Goal: Transaction & Acquisition: Purchase product/service

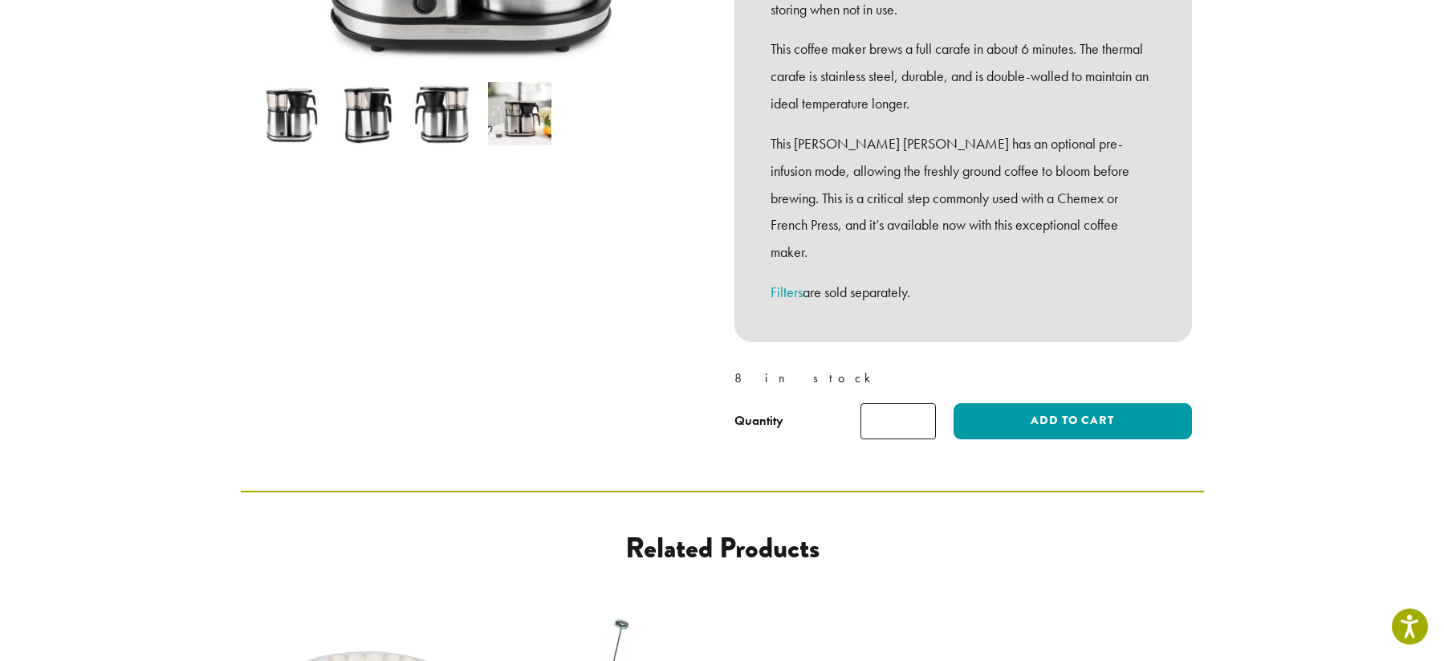
scroll to position [527, 0]
click at [373, 117] on img at bounding box center [367, 112] width 63 height 63
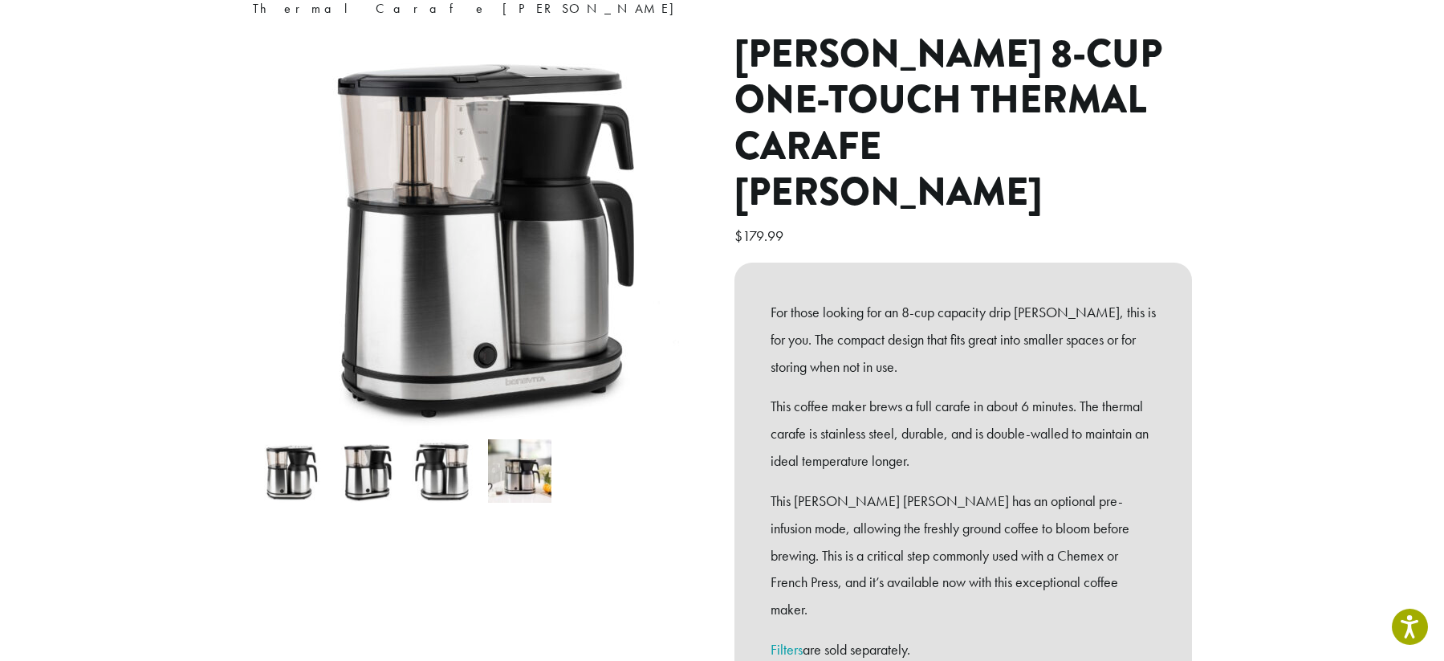
scroll to position [231, 0]
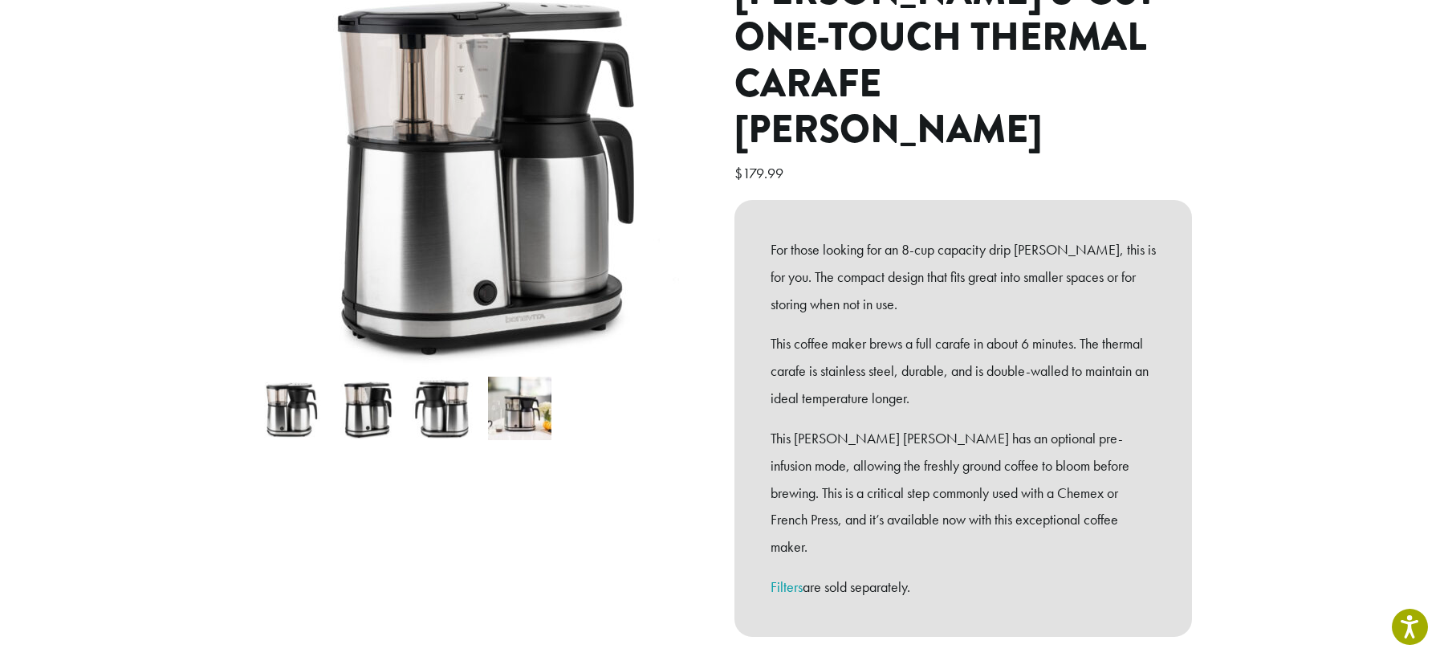
click at [447, 381] on img at bounding box center [443, 407] width 63 height 63
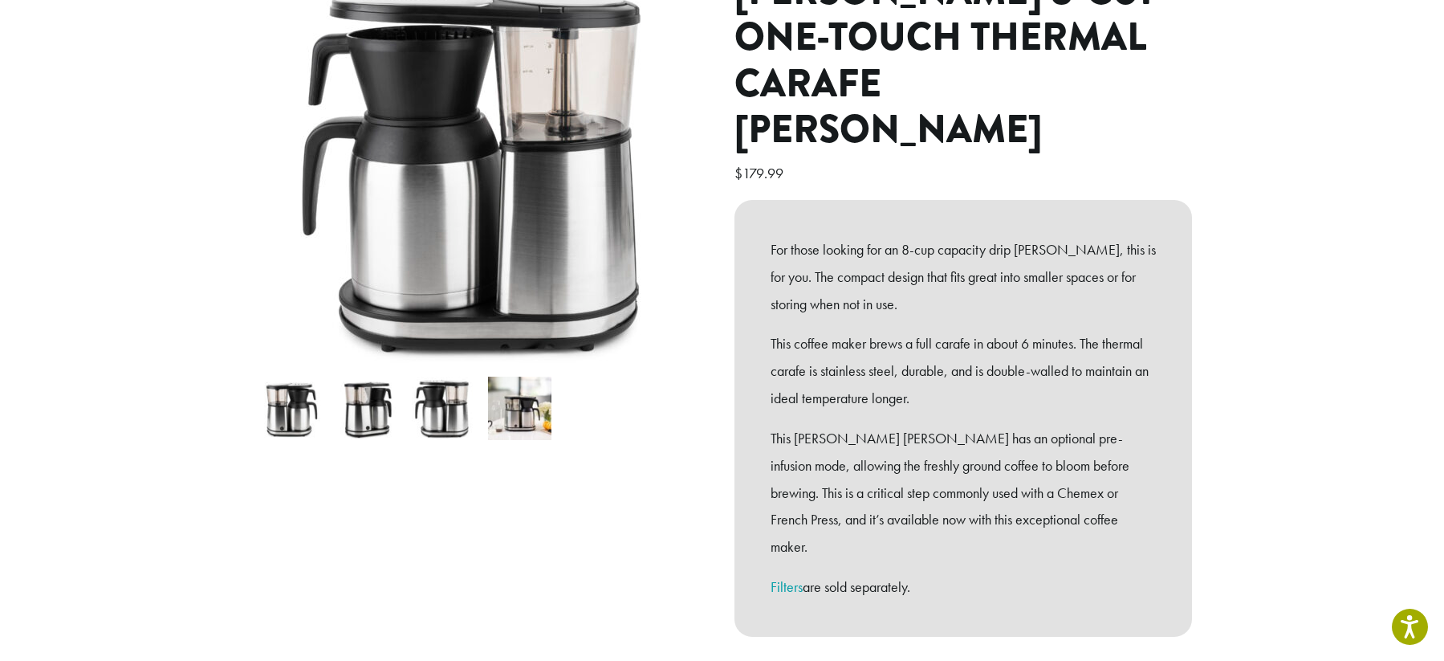
click at [527, 388] on img at bounding box center [519, 407] width 63 height 63
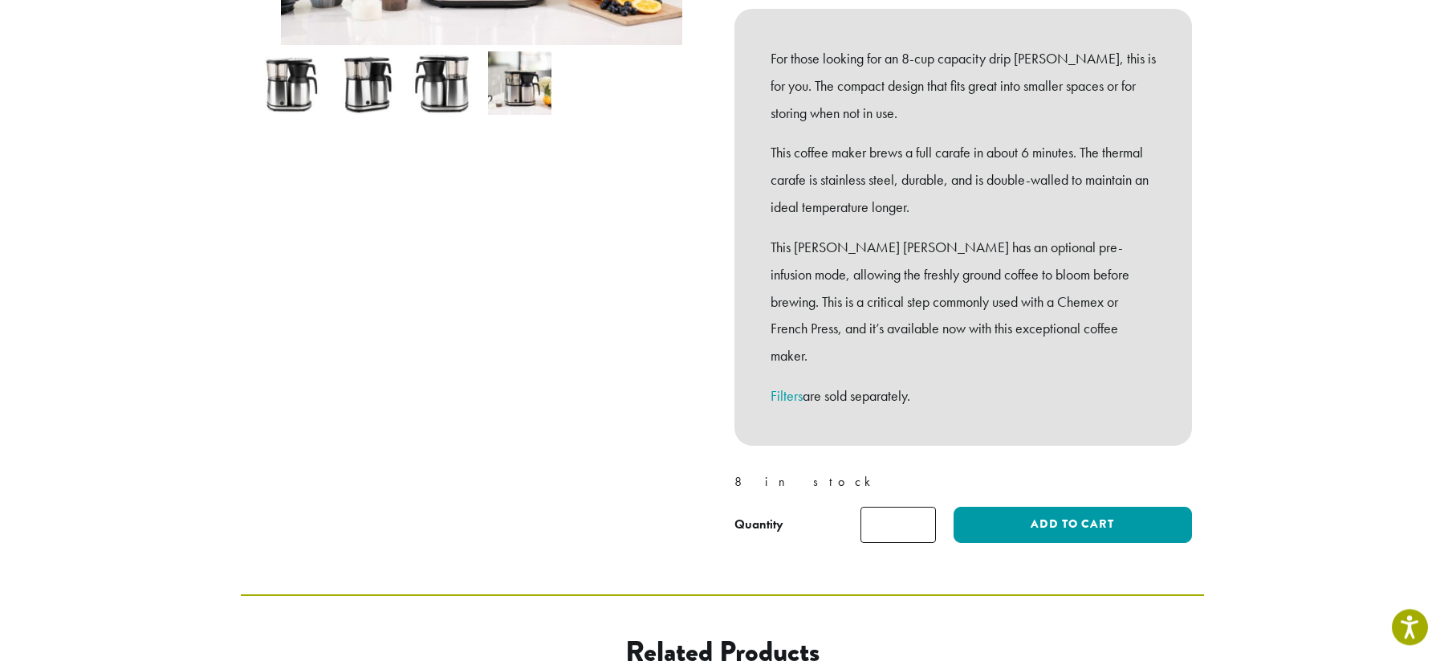
scroll to position [424, 0]
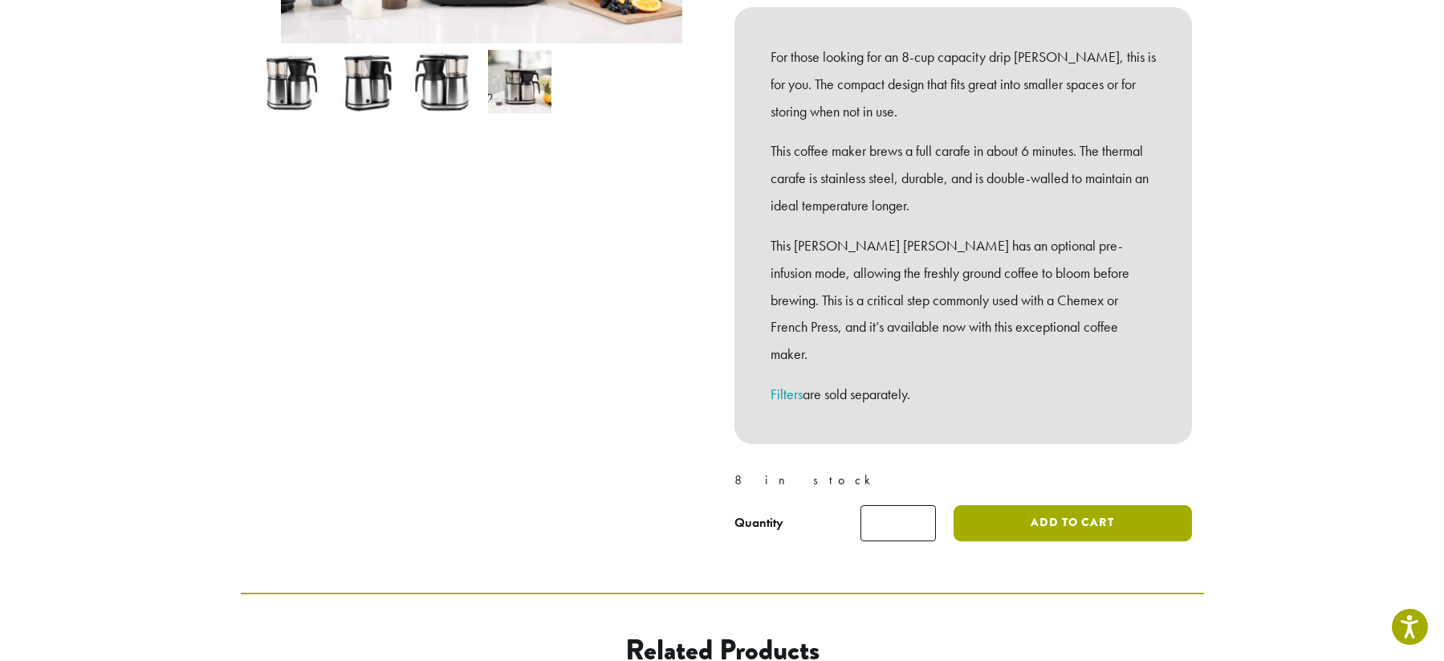
click at [1051, 505] on button "Add to cart" at bounding box center [1073, 523] width 238 height 36
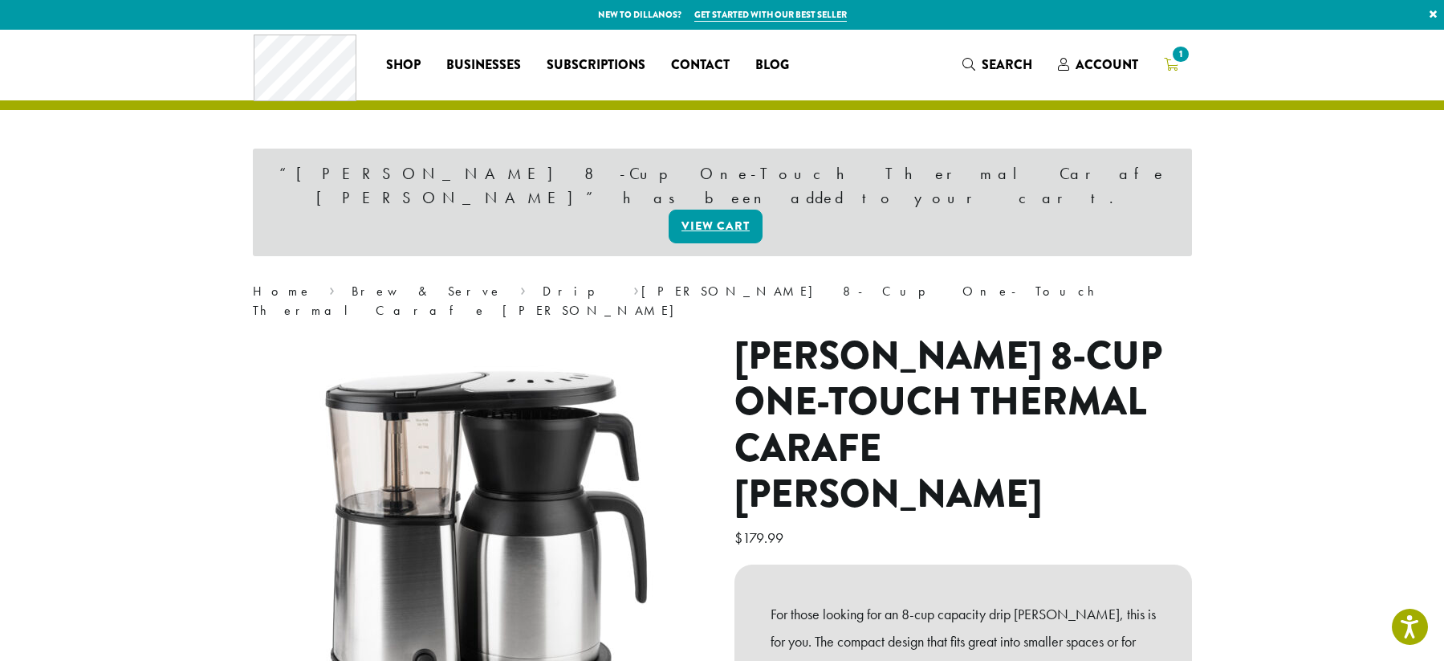
click at [1185, 63] on span "1" at bounding box center [1181, 54] width 22 height 22
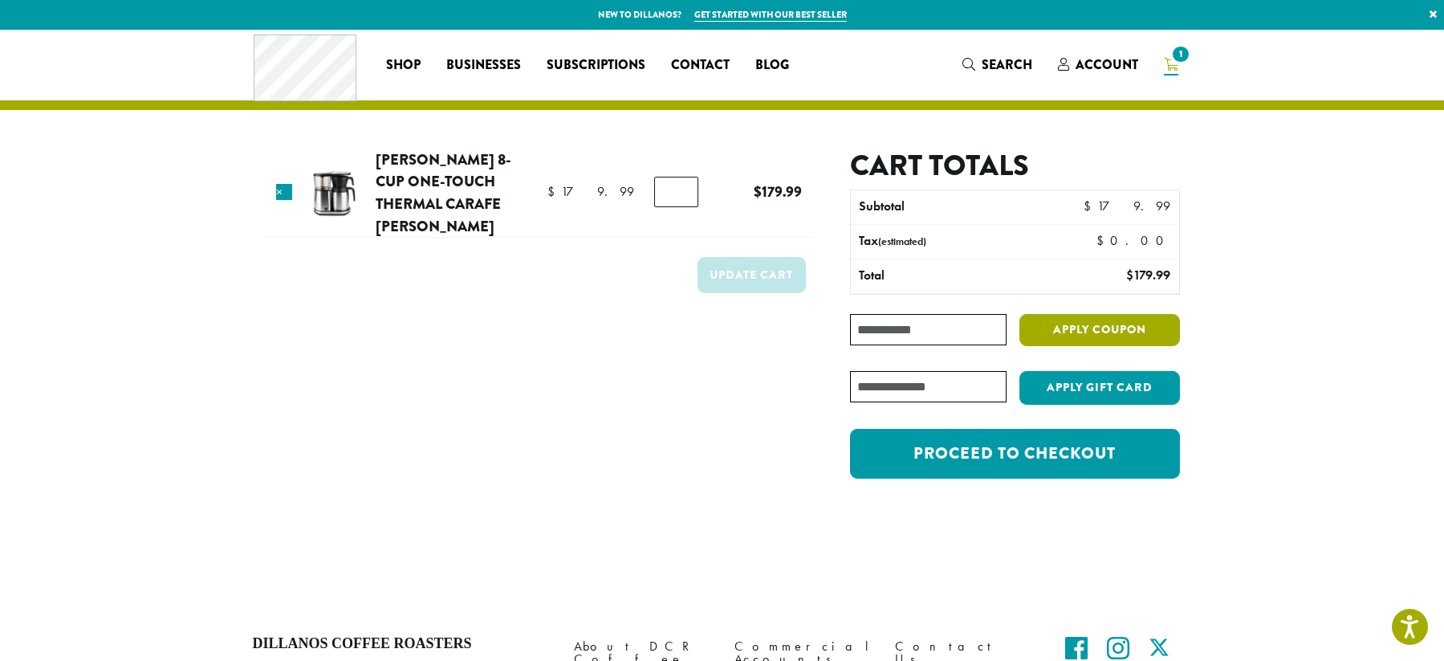
click at [1109, 330] on button "Apply coupon" at bounding box center [1099, 330] width 161 height 33
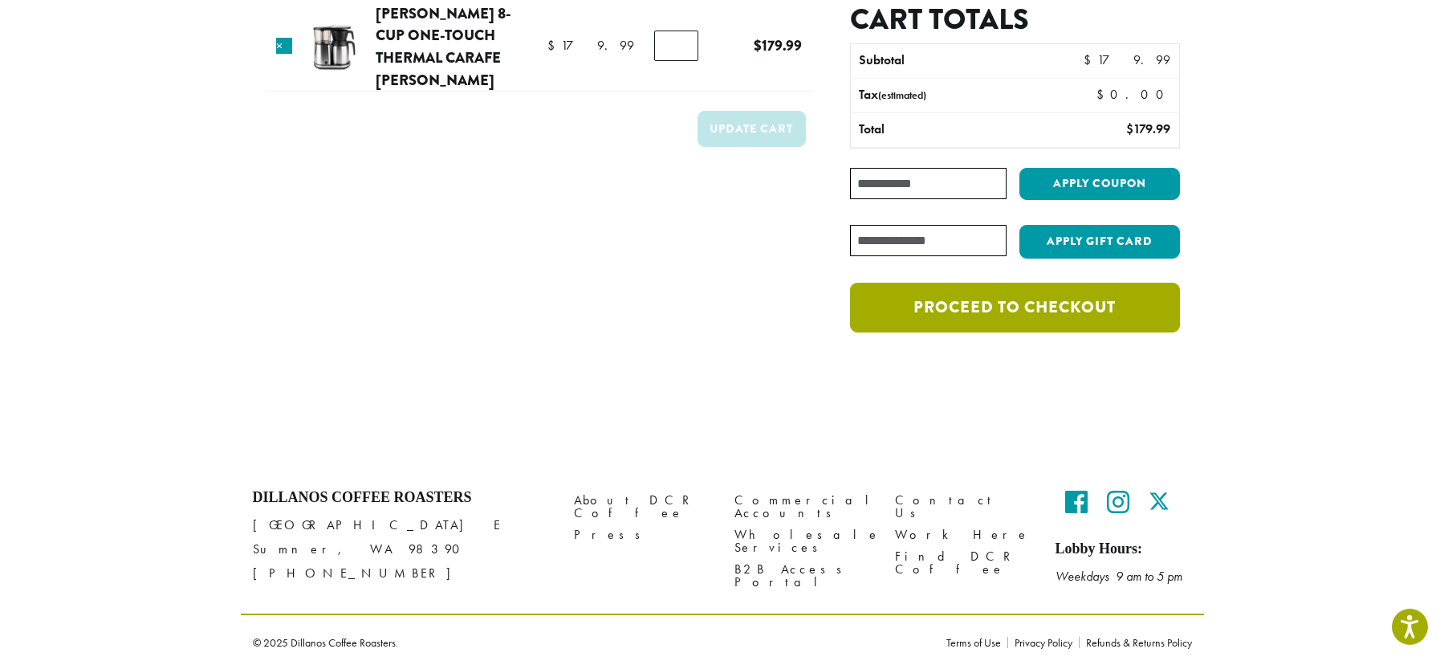
scroll to position [142, 0]
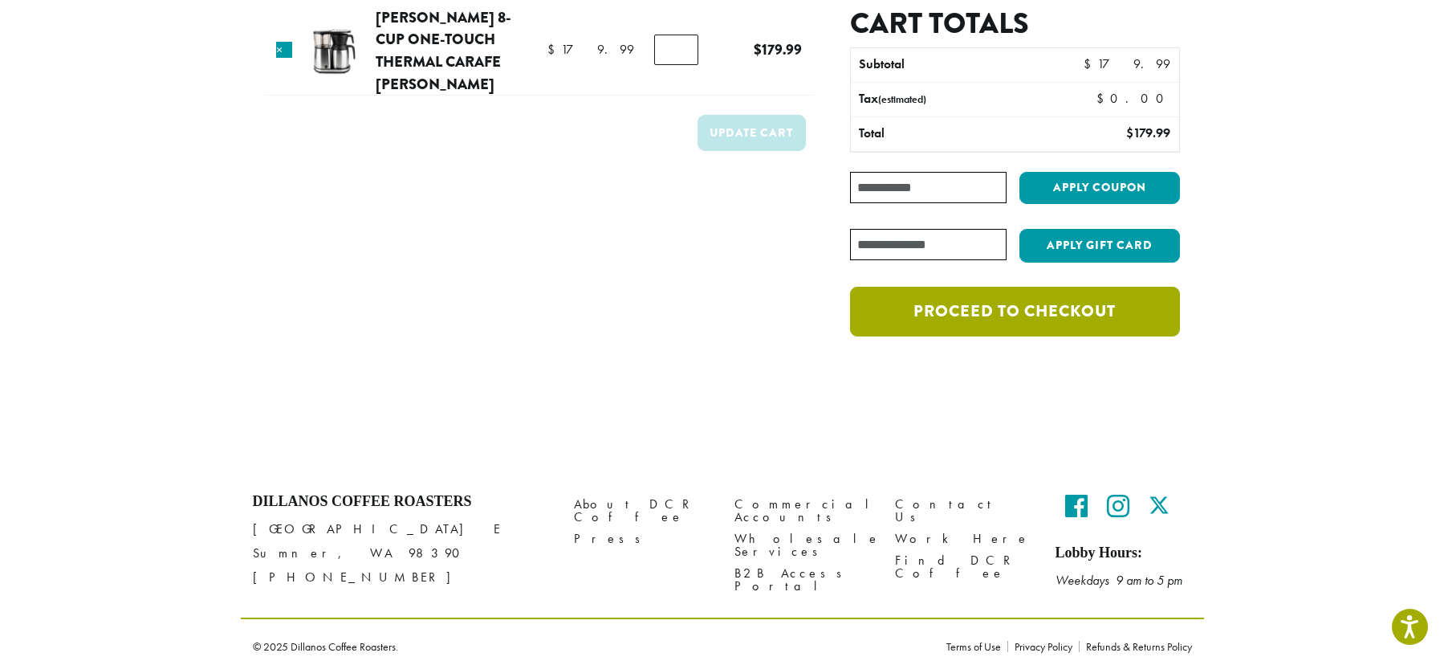
click at [1121, 319] on link "Proceed to checkout" at bounding box center [1014, 312] width 329 height 50
